Goal: Use online tool/utility: Utilize a website feature to perform a specific function

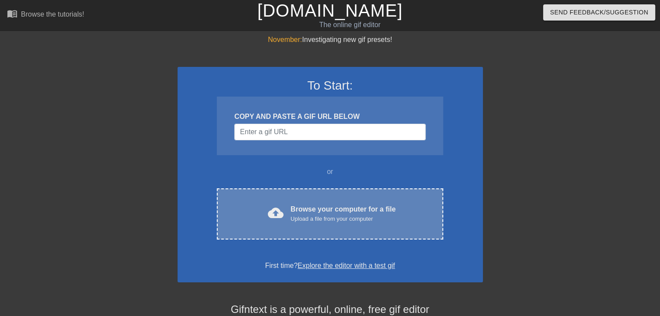
click at [283, 189] on div "cloud_upload Browse your computer for a file Upload a file from your computer C…" at bounding box center [330, 213] width 226 height 51
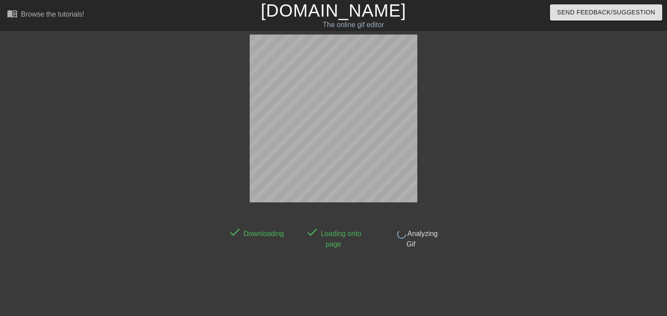
click at [340, 214] on icon at bounding box center [333, 213] width 17 height 17
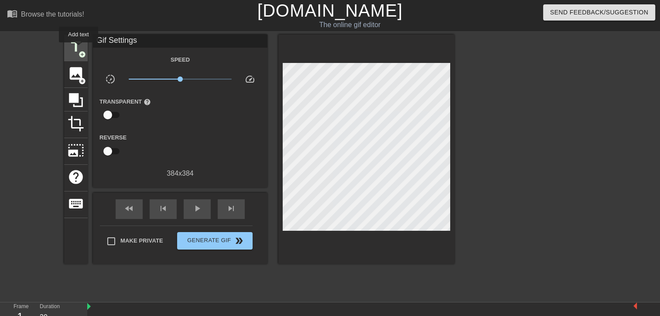
click at [79, 48] on span "title" at bounding box center [76, 46] width 17 height 17
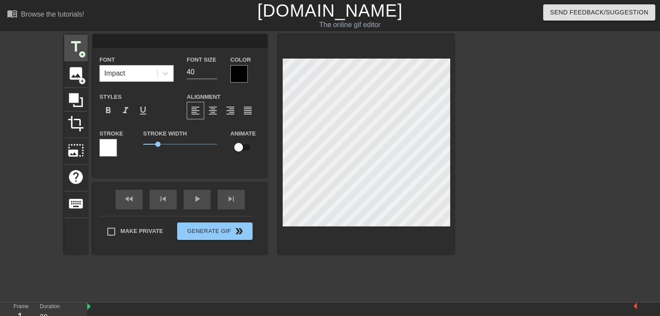
scroll to position [1, 1]
type input "N"
type textarea "N"
type input "Ni"
type textarea "Ni"
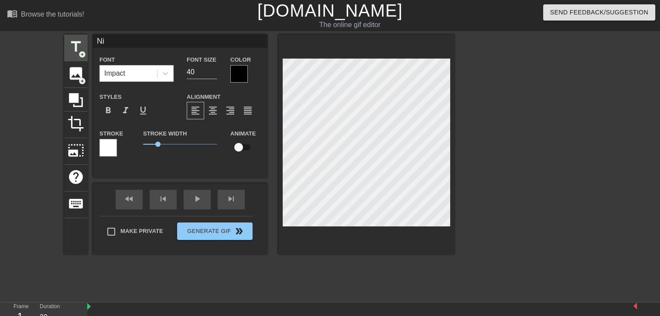
type input "Nik"
type textarea "Nik"
type input "[PERSON_NAME]"
type textarea "[PERSON_NAME]"
type input "[PERSON_NAME]"
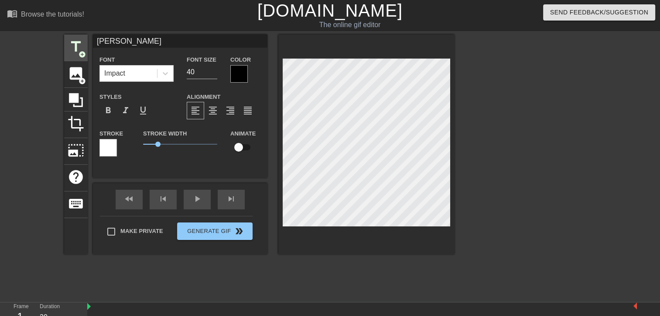
type textarea "[PERSON_NAME]"
type input "Niko d"
type textarea "Niko d"
type input "[PERSON_NAME]"
type textarea "[PERSON_NAME]"
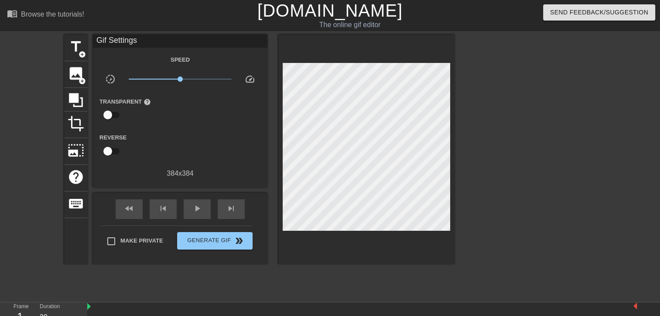
click at [518, 109] on div at bounding box center [530, 165] width 131 height 262
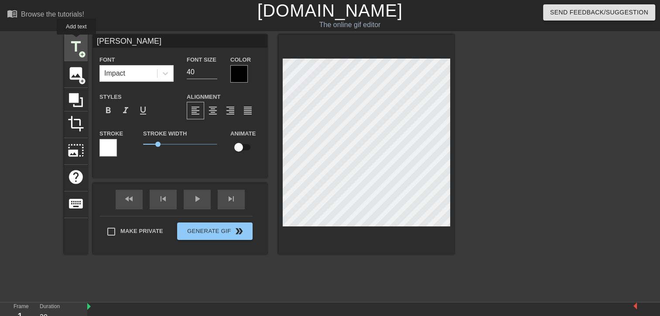
click at [76, 41] on span "title" at bounding box center [76, 46] width 17 height 17
type input "New text 1"
type input "B"
type textarea "B"
type input "Bo"
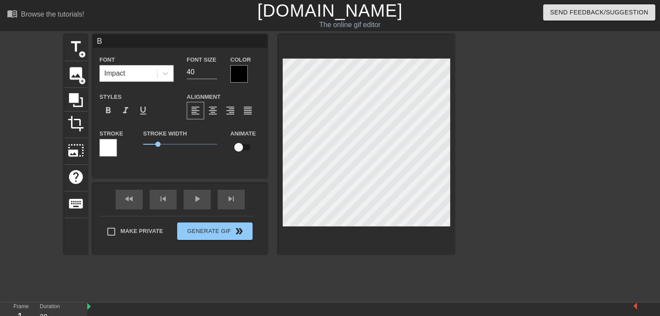
type textarea "Bo"
type input "Bot"
type textarea "Bot"
type input "[PERSON_NAME]"
type textarea "[PERSON_NAME]"
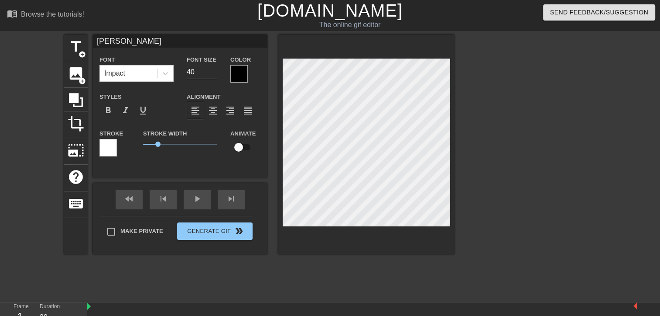
type input "[PERSON_NAME]"
type textarea "[PERSON_NAME]"
type input "Bottom"
type textarea "Bottom"
type input "Bottom"
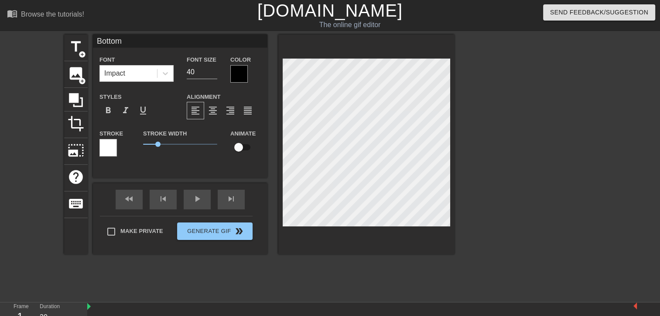
type textarea "Bottom"
type input "Bottom t"
type textarea "Bottom t"
type input "Bottom te"
type textarea "Bottom te"
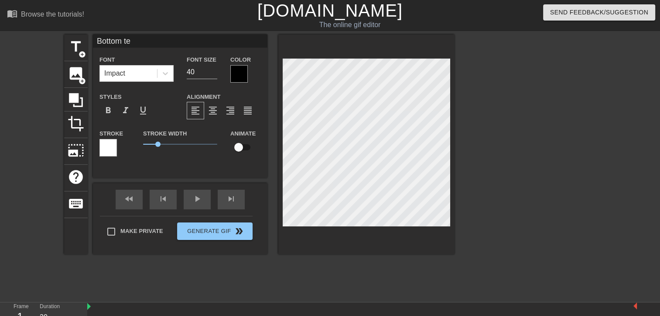
type input "Bottom tex"
type textarea "Bottom tex"
type input "Bottom text"
type textarea "Bottom text"
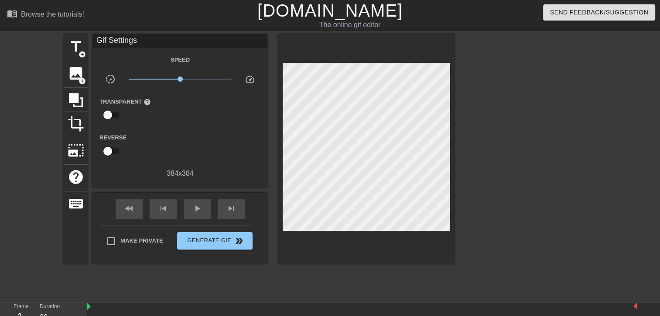
click at [495, 134] on div at bounding box center [530, 165] width 131 height 262
click at [558, 101] on div at bounding box center [530, 165] width 131 height 262
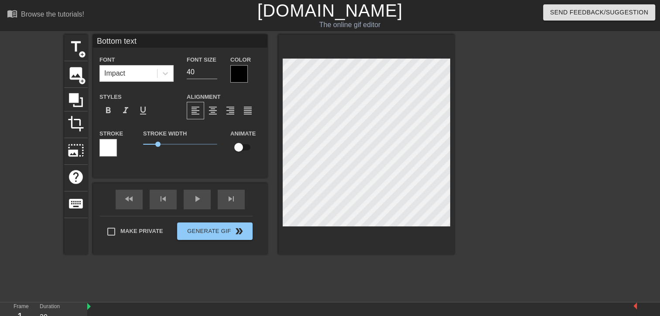
scroll to position [1, 1]
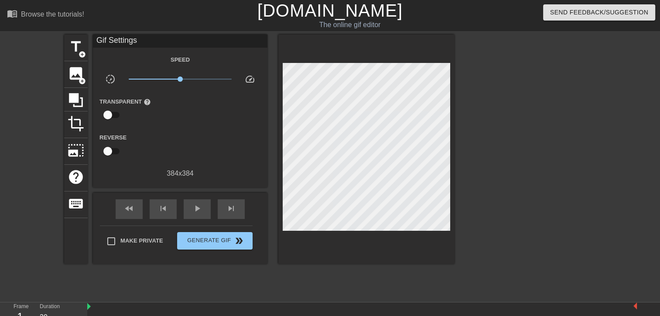
click at [378, 253] on div at bounding box center [366, 148] width 176 height 229
click at [145, 254] on div "Make Private Generate Gif double_arrow" at bounding box center [176, 242] width 153 height 34
click at [150, 242] on span "Make Private" at bounding box center [141, 240] width 43 height 9
click at [120, 242] on input "Make Private" at bounding box center [111, 241] width 18 height 18
checkbox input "true"
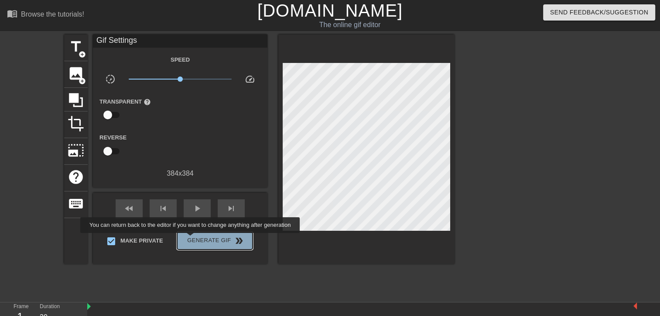
click at [191, 239] on span "Generate Gif double_arrow" at bounding box center [215, 240] width 69 height 10
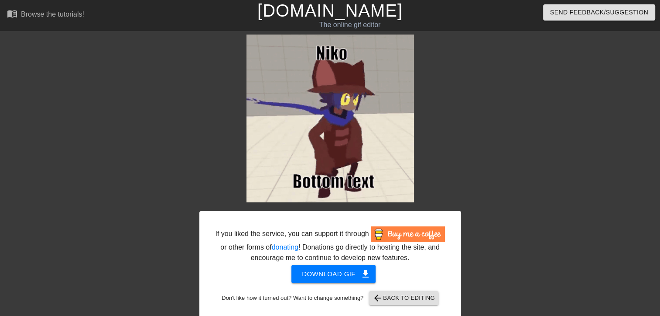
click at [341, 258] on div "If you liked the service, you can support it through or other forms of donating…" at bounding box center [330, 244] width 231 height 37
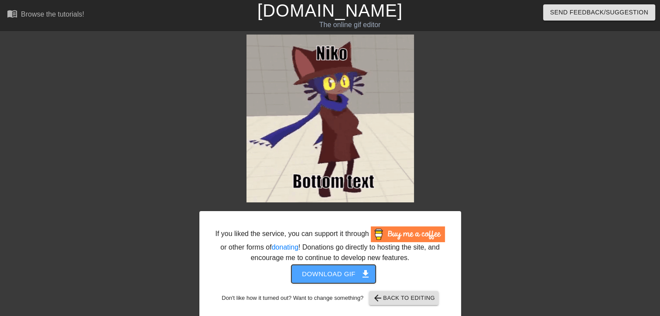
click at [350, 267] on button "Download gif get_app" at bounding box center [334, 273] width 84 height 18
